Goal: Task Accomplishment & Management: Use online tool/utility

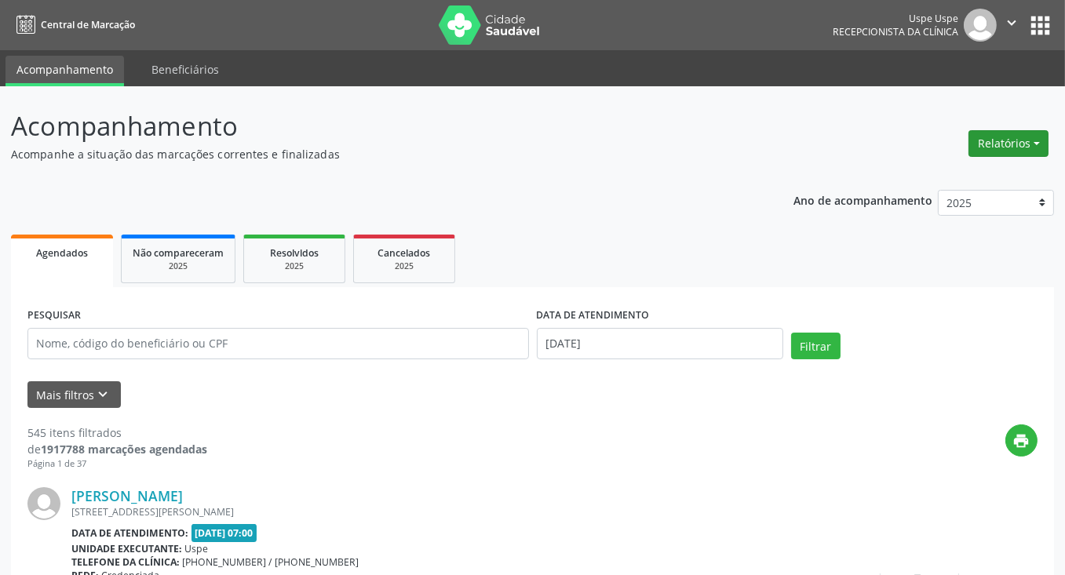
click at [1039, 133] on button "Relatórios" at bounding box center [1009, 143] width 80 height 27
click at [966, 171] on link "Agendamentos" at bounding box center [965, 177] width 169 height 22
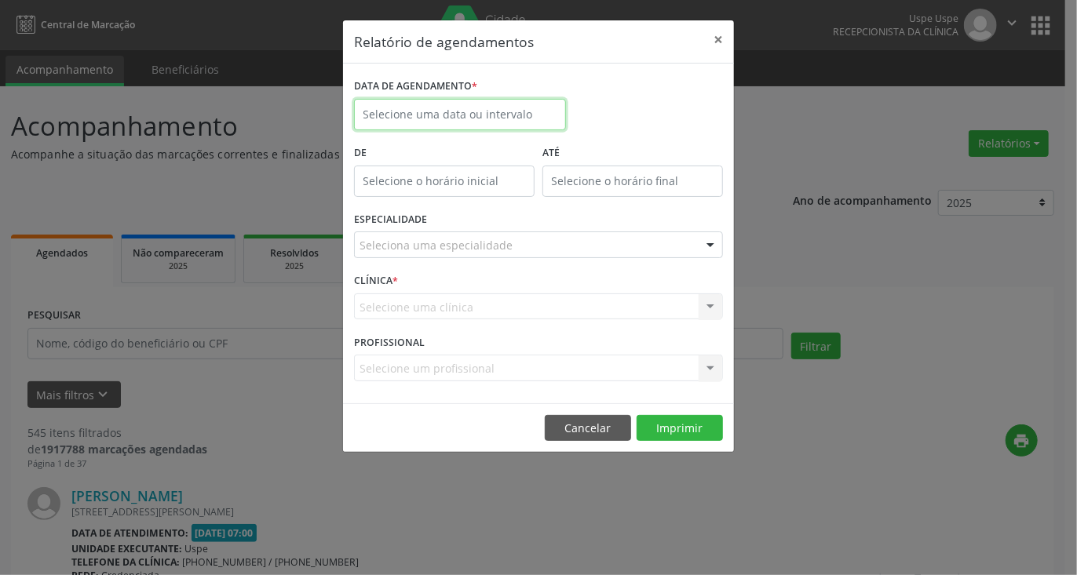
click at [502, 114] on input "text" at bounding box center [460, 114] width 212 height 31
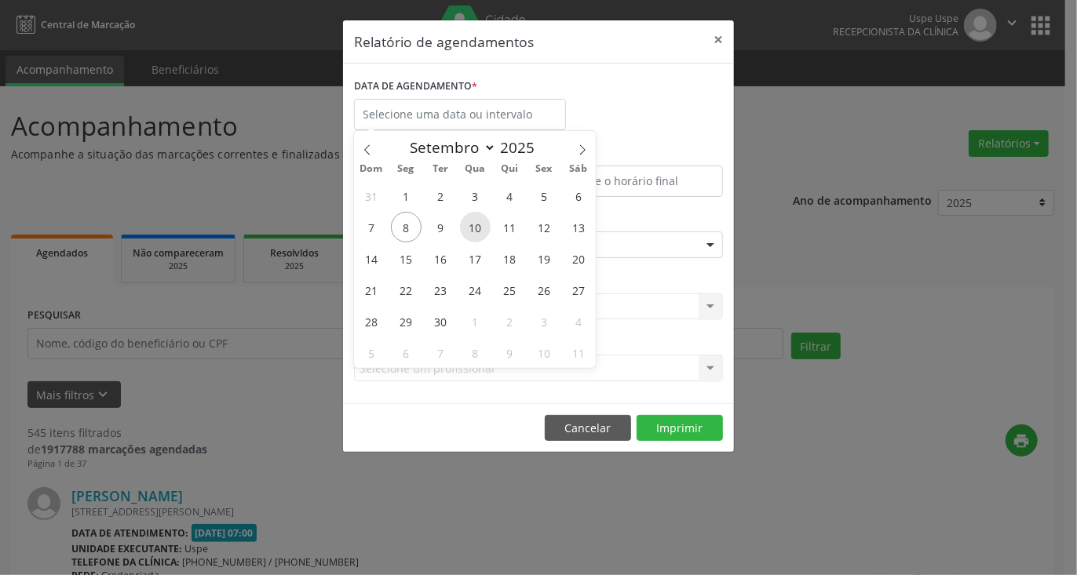
drag, startPoint x: 445, startPoint y: 220, endPoint x: 477, endPoint y: 226, distance: 32.8
click at [487, 225] on div "31 1 2 3 4 5 6 7 8 9 10 11 12 13 14 15 16 17 18 19 20 21 22 23 24 25 26 27 28 2…" at bounding box center [475, 274] width 242 height 188
drag, startPoint x: 477, startPoint y: 230, endPoint x: 437, endPoint y: 230, distance: 40.0
click at [437, 230] on div "31 1 2 3 4 5 6 7 8 9 10 11 12 13 14 15 16 17 18 19 20 21 22 23 24 25 26 27 28 2…" at bounding box center [475, 274] width 242 height 188
drag, startPoint x: 446, startPoint y: 238, endPoint x: 477, endPoint y: 237, distance: 30.6
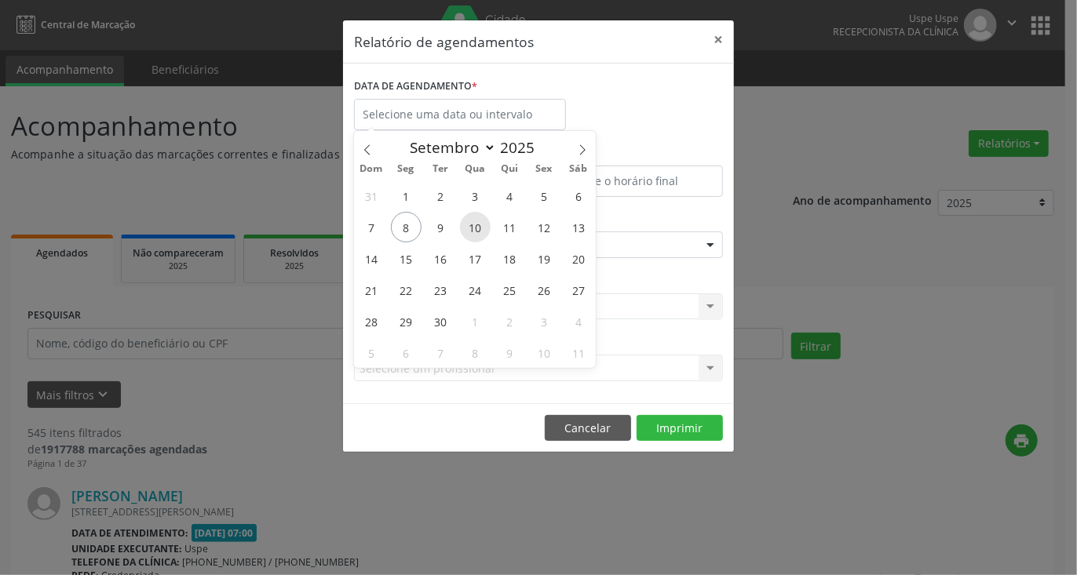
click at [477, 237] on div "31 1 2 3 4 5 6 7 8 9 10 11 12 13 14 15 16 17 18 19 20 21 22 23 24 25 26 27 28 2…" at bounding box center [475, 274] width 242 height 188
click at [440, 232] on span "9" at bounding box center [441, 227] width 31 height 31
type input "[DATE]"
drag, startPoint x: 440, startPoint y: 232, endPoint x: 477, endPoint y: 236, distance: 37.0
click at [477, 236] on div "31 1 2 3 4 5 6 7 8 9 10 11 12 13 14 15 16 17 18 19 20 21 22 23 24 25 26 27 28 2…" at bounding box center [475, 274] width 242 height 188
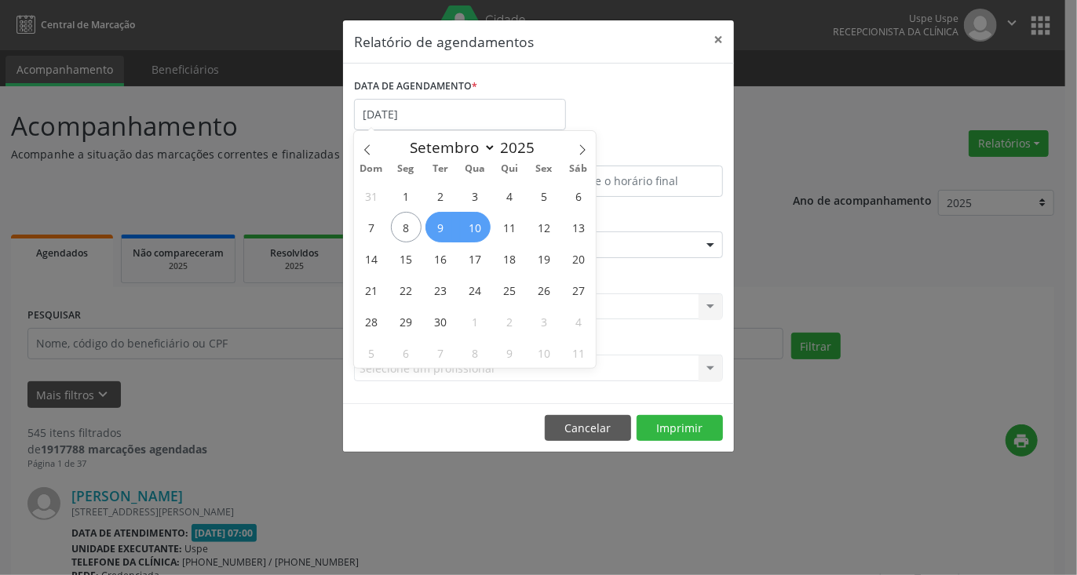
click at [472, 223] on span "10" at bounding box center [475, 227] width 31 height 31
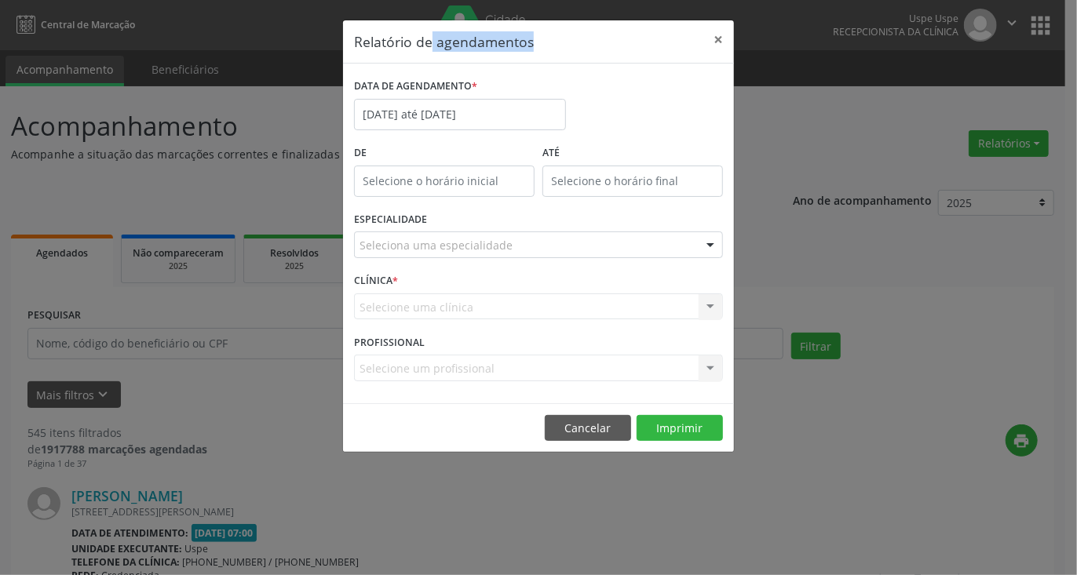
drag, startPoint x: 581, startPoint y: 29, endPoint x: 430, endPoint y: 13, distance: 151.6
click at [430, 13] on div "Relatório de agendamentos × DATA DE AGENDAMENTO * [DATE] até [DATE] De ATÉ ESPE…" at bounding box center [538, 287] width 1077 height 575
click at [1032, 101] on div "Relatório de agendamentos × DATA DE AGENDAMENTO * [DATE] até [DATE] De ATÉ ESPE…" at bounding box center [538, 287] width 1077 height 575
click at [580, 243] on div "Seleciona uma especialidade" at bounding box center [538, 245] width 369 height 27
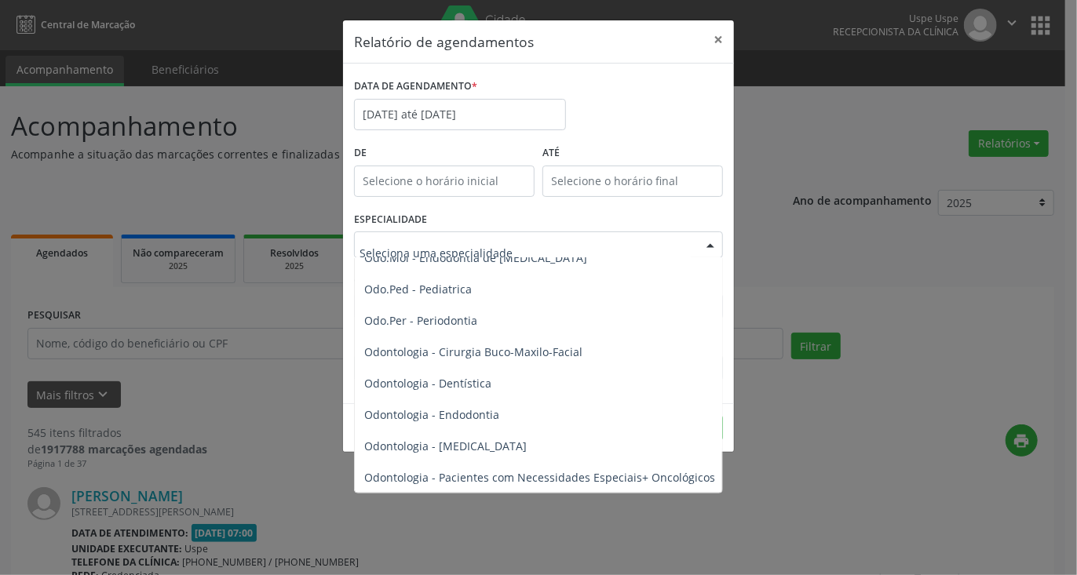
scroll to position [1492, 0]
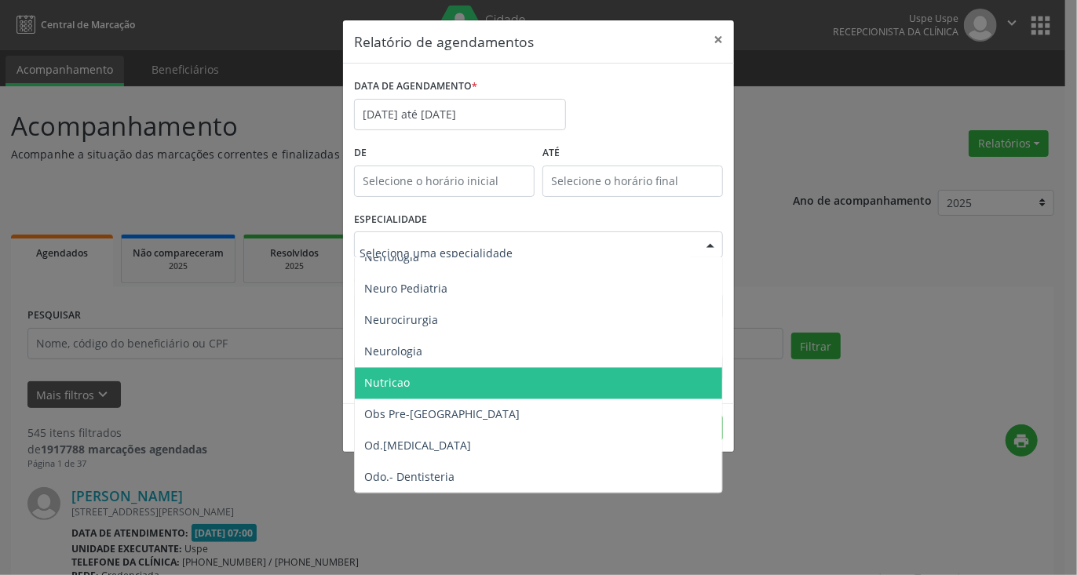
click at [384, 383] on span "Nutricao" at bounding box center [387, 383] width 46 height 15
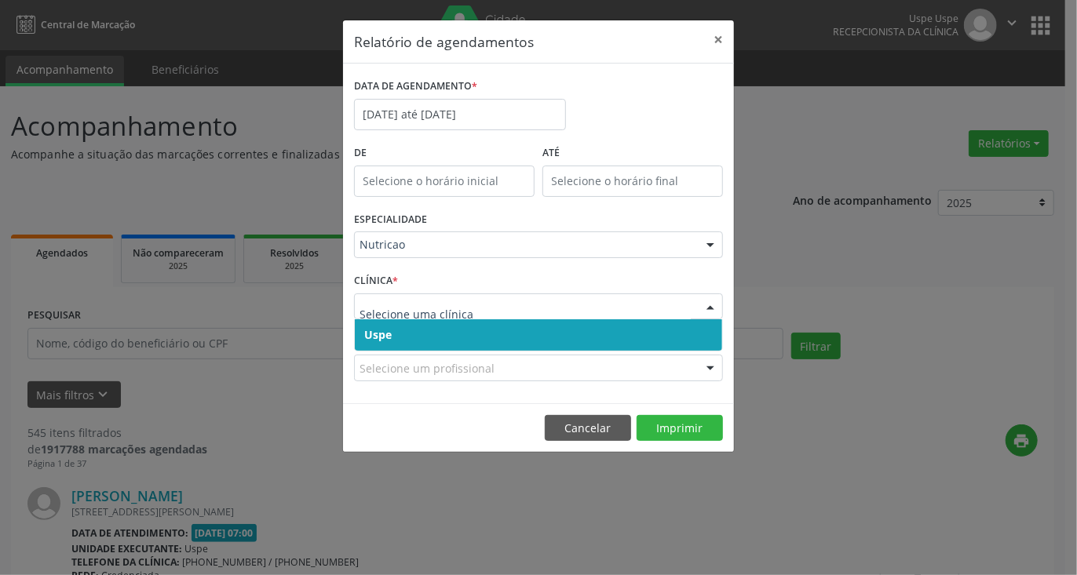
click at [409, 337] on span "Uspe" at bounding box center [538, 335] width 367 height 31
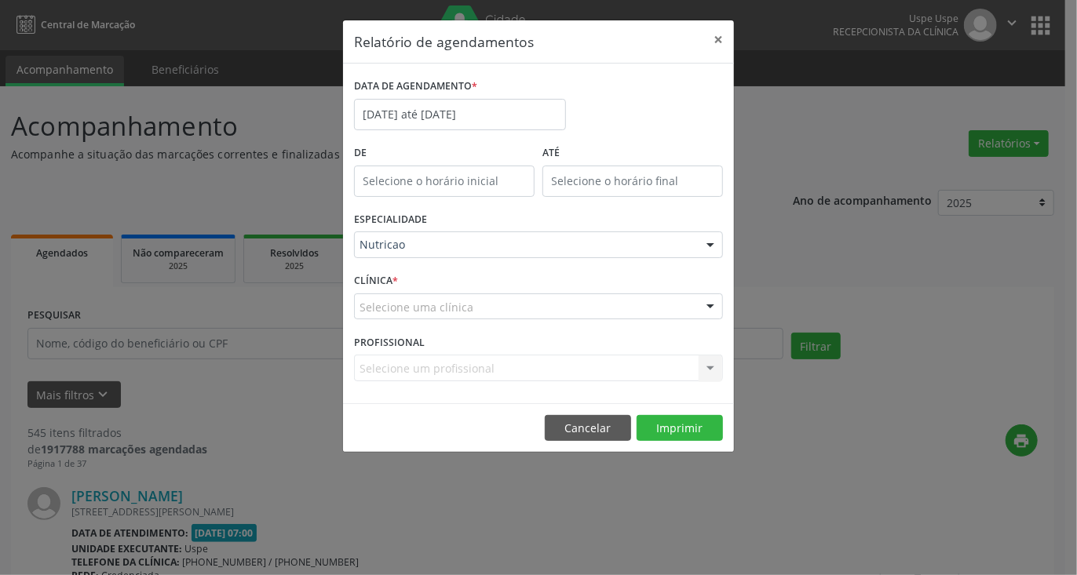
click at [457, 371] on div "Selecione um profissional Nenhum resultado encontrado para: " " Não há nenhuma …" at bounding box center [538, 368] width 369 height 27
click at [451, 315] on div "Selecione uma clínica" at bounding box center [538, 307] width 369 height 27
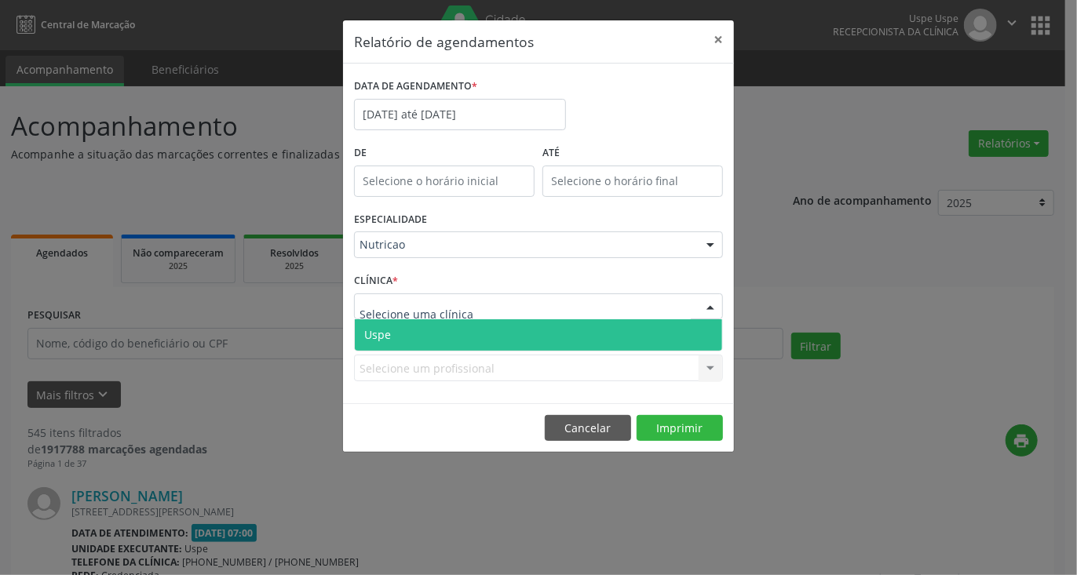
click at [434, 338] on span "Uspe" at bounding box center [538, 335] width 367 height 31
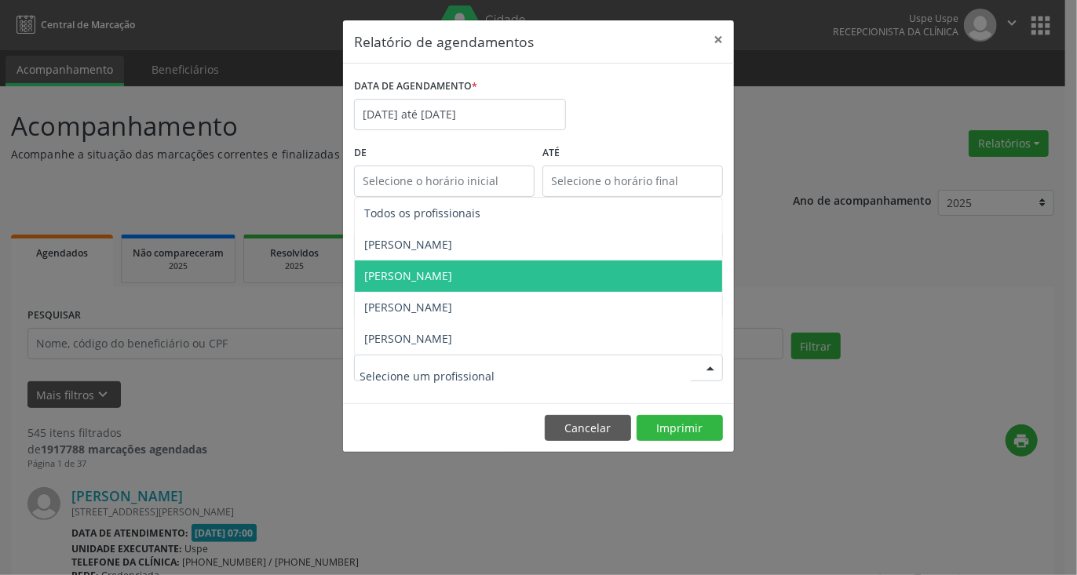
click at [430, 272] on span "[PERSON_NAME]" at bounding box center [408, 275] width 88 height 15
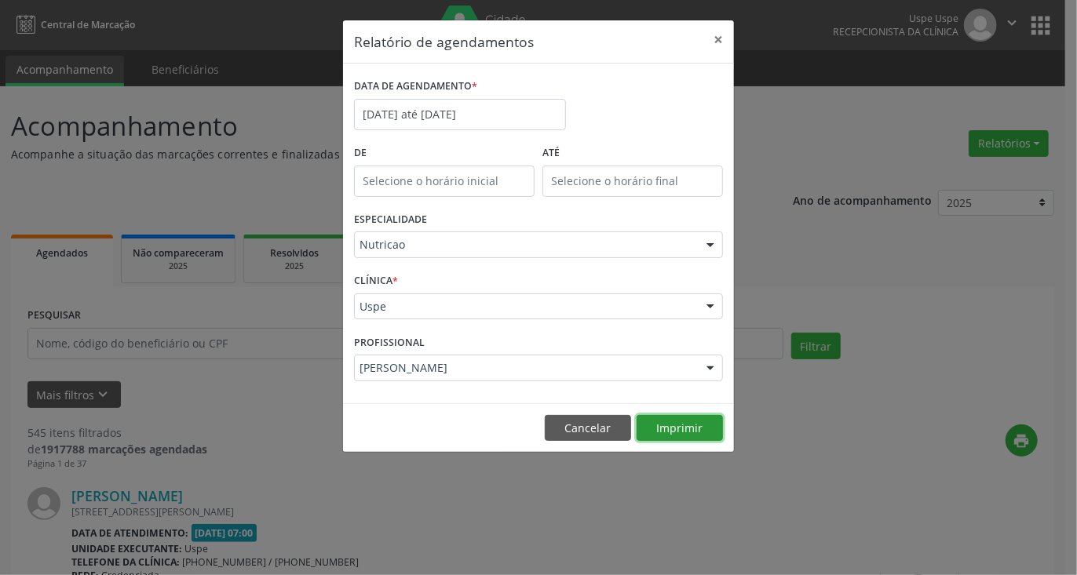
click at [678, 430] on button "Imprimir" at bounding box center [680, 428] width 86 height 27
